Goal: Transaction & Acquisition: Purchase product/service

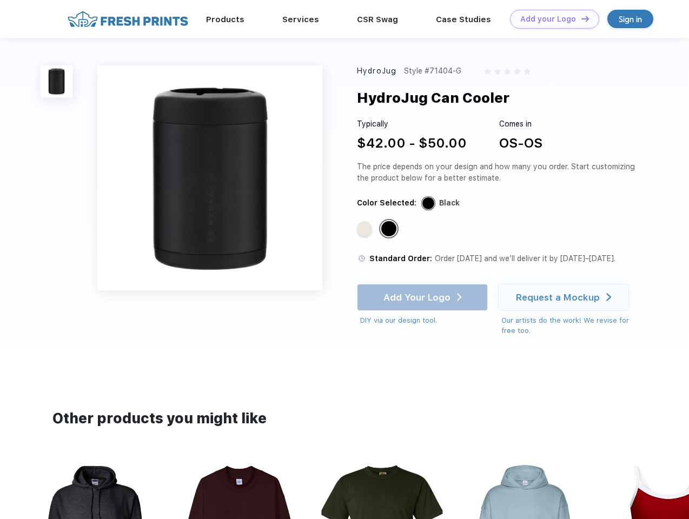
click at [551, 19] on link "Add your Logo Design Tool" at bounding box center [554, 19] width 89 height 19
click at [0, 0] on div "Design Tool" at bounding box center [0, 0] width 0 height 0
click at [581, 18] on link "Add your Logo Design Tool" at bounding box center [554, 19] width 89 height 19
click at [57, 81] on img at bounding box center [57, 81] width 32 height 32
click at [366, 229] on div "Standard Color" at bounding box center [364, 228] width 15 height 15
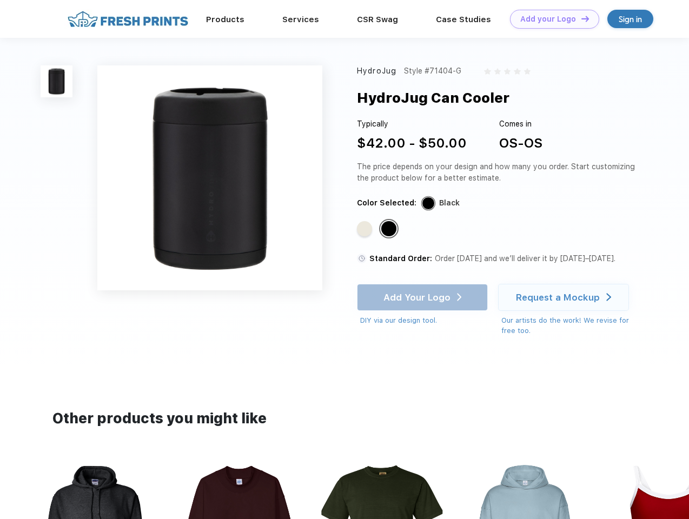
click at [390, 229] on div "Standard Color" at bounding box center [388, 228] width 15 height 15
click at [424, 298] on div "Add Your Logo DIY via our design tool. Ah shoot! This product isn't up in our d…" at bounding box center [422, 305] width 131 height 42
click at [565, 298] on div "Request a Mockup" at bounding box center [558, 297] width 84 height 11
